Goal: Information Seeking & Learning: Learn about a topic

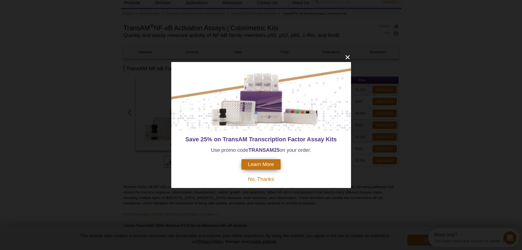
click at [258, 161] on span "Learn More" at bounding box center [261, 164] width 26 height 6
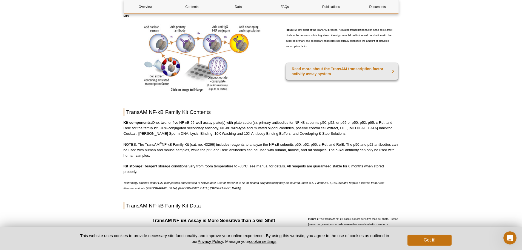
scroll to position [293, 0]
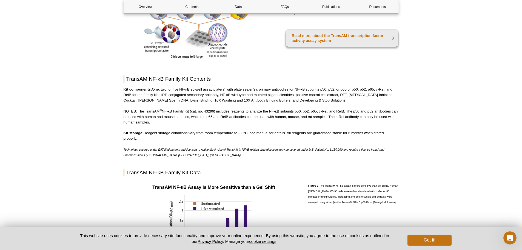
click at [235, 111] on p "NOTES: The TransAM ® NF-κB Family Kit (cat. no. 43296) includes reagents to ana…" at bounding box center [261, 117] width 275 height 16
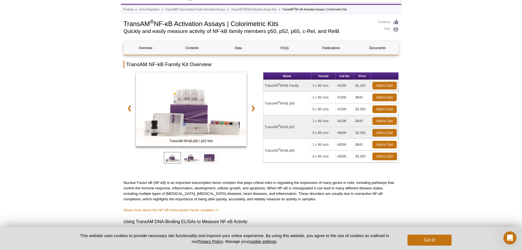
scroll to position [0, 0]
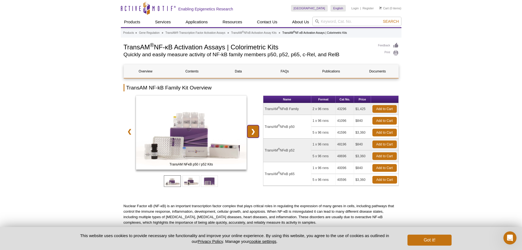
click at [255, 133] on link "❯" at bounding box center [253, 131] width 12 height 13
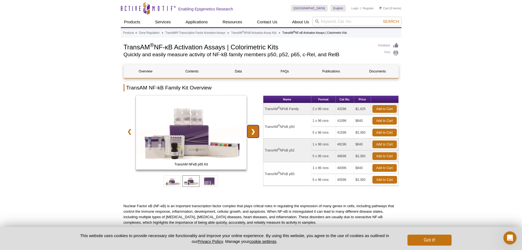
click at [255, 133] on link "❯" at bounding box center [253, 131] width 12 height 13
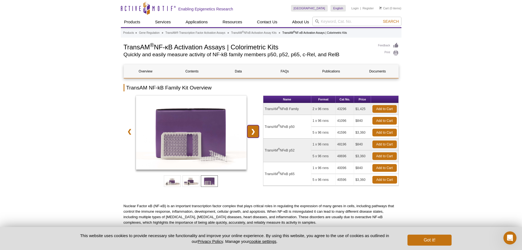
click at [255, 133] on link "❯" at bounding box center [253, 131] width 12 height 13
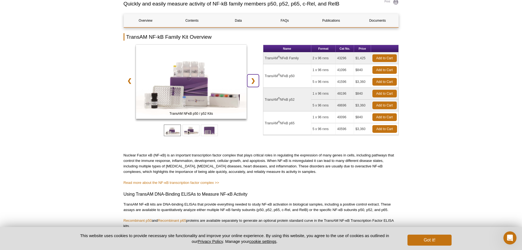
scroll to position [55, 0]
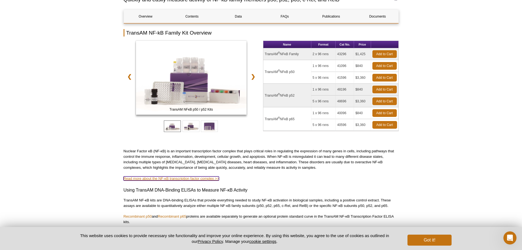
click at [185, 178] on link "Read more about the NF-κB transcription factor complex >>" at bounding box center [172, 178] width 96 height 4
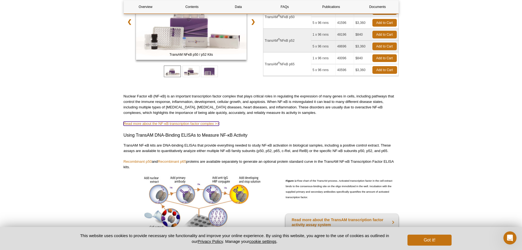
scroll to position [110, 0]
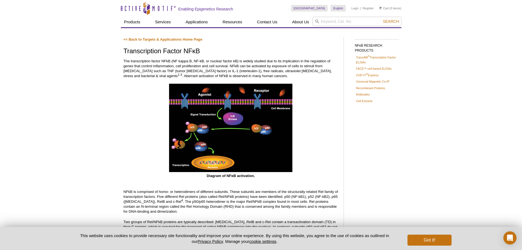
click at [278, 210] on p "NFkB is comprised of homo- or heterodimers of different subunits. These subunit…" at bounding box center [231, 201] width 215 height 25
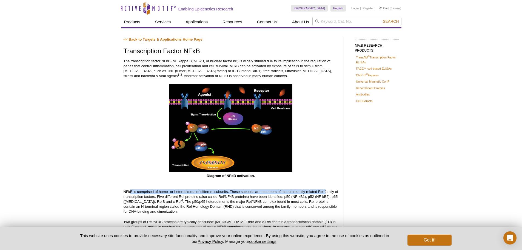
drag, startPoint x: 137, startPoint y: 193, endPoint x: 326, endPoint y: 193, distance: 188.9
click at [326, 193] on p "NFkB is comprised of homo- or heterodimers of different subunits. These subunit…" at bounding box center [231, 201] width 215 height 25
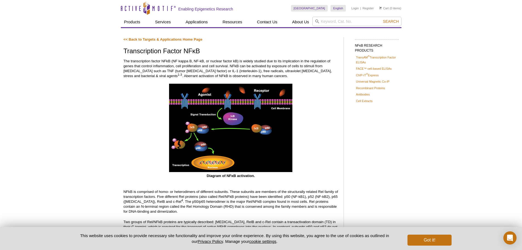
click at [265, 214] on p "NFkB is comprised of homo- or heterodimers of different subunits. These subunit…" at bounding box center [231, 201] width 215 height 25
drag, startPoint x: 166, startPoint y: 197, endPoint x: 220, endPoint y: 197, distance: 54.3
click at [220, 197] on p "NFkB is comprised of homo- or heterodimers of different subunits. These subunit…" at bounding box center [231, 201] width 215 height 25
click at [217, 208] on p "NFkB is comprised of homo- or heterodimers of different subunits. These subunit…" at bounding box center [231, 201] width 215 height 25
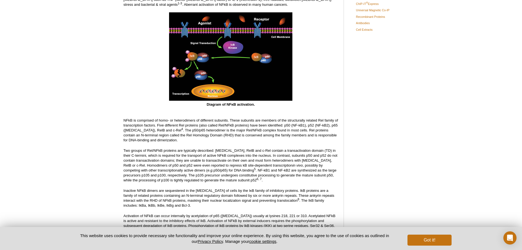
scroll to position [82, 0]
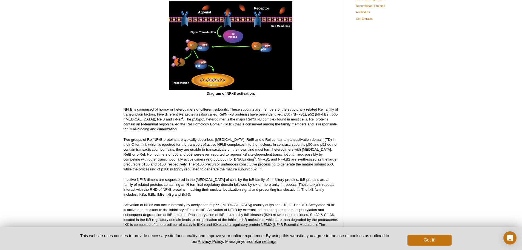
click at [234, 196] on p "Inactive NFkB dimers are sequestered in the cytoplasm of cells by the IκB famil…" at bounding box center [231, 187] width 215 height 20
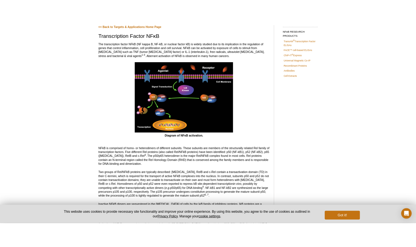
scroll to position [0, 0]
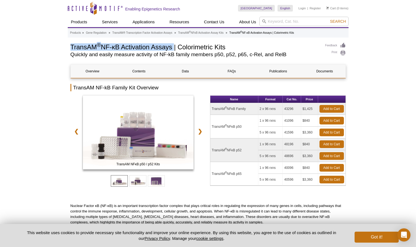
drag, startPoint x: 71, startPoint y: 45, endPoint x: 174, endPoint y: 50, distance: 102.9
click at [174, 50] on h1 "TransAM ® NF-κB Activation Assays | Colorimetric Kits" at bounding box center [194, 46] width 249 height 8
copy h1 "TransAM ® NF-κB Activation Assays"
click at [247, 194] on div "Name Format Cat No. Price TransAM ® NFκB Family 2 x 96 rxns 43296 $1,425 Add to…" at bounding box center [278, 146] width 136 height 102
click at [89, 88] on h2 "TransAM NF-kB Family Kit Overview" at bounding box center [207, 87] width 275 height 7
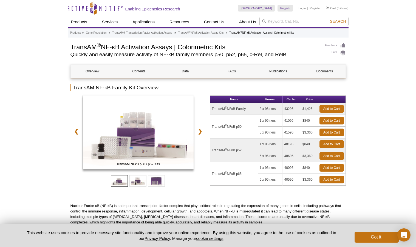
click at [160, 54] on h2 "Quickly and easily measure activity of NF-kB family members p50, p52, p65, c-Re…" at bounding box center [194, 54] width 249 height 5
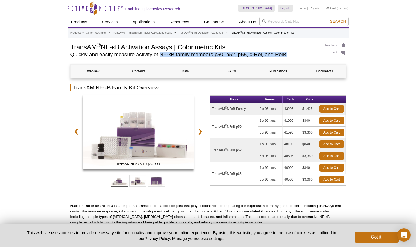
drag, startPoint x: 160, startPoint y: 53, endPoint x: 293, endPoint y: 54, distance: 133.2
click at [293, 54] on h2 "Quickly and easily measure activity of NF-kB family members p50, p52, p65, c-Re…" at bounding box center [194, 54] width 249 height 5
copy h2 "NF-kB family members p50, p52, p65, c-Rel, and RelB"
